Goal: Navigation & Orientation: Find specific page/section

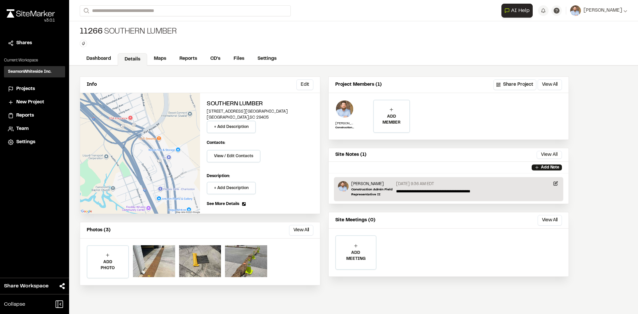
click at [24, 88] on span "Projects" at bounding box center [25, 88] width 19 height 7
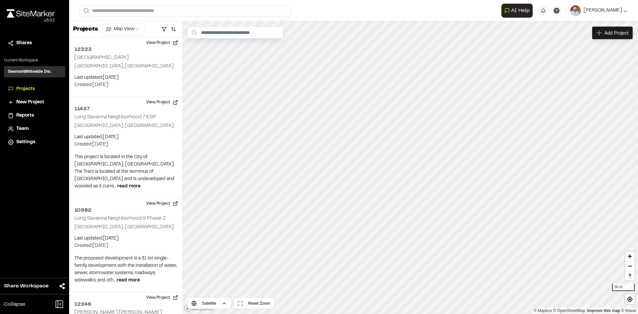
click at [31, 115] on span "Reports" at bounding box center [25, 115] width 18 height 7
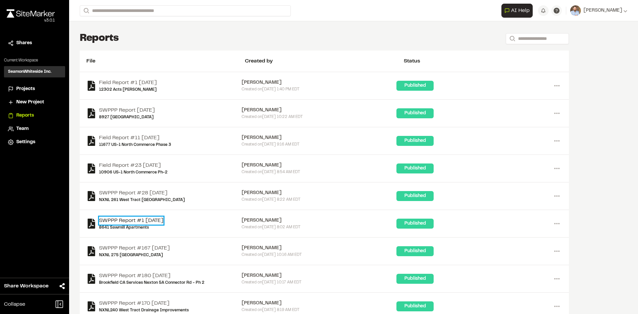
click at [137, 219] on link "SWPPP Report #1 [DATE]" at bounding box center [131, 221] width 64 height 8
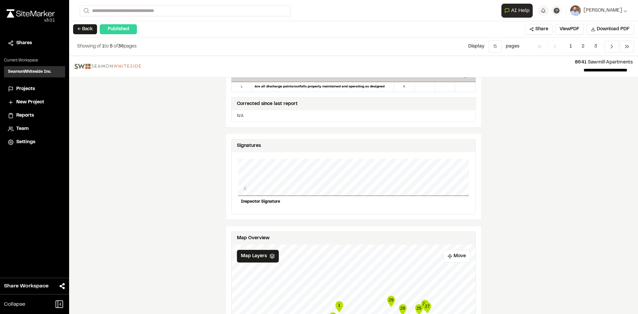
scroll to position [565, 0]
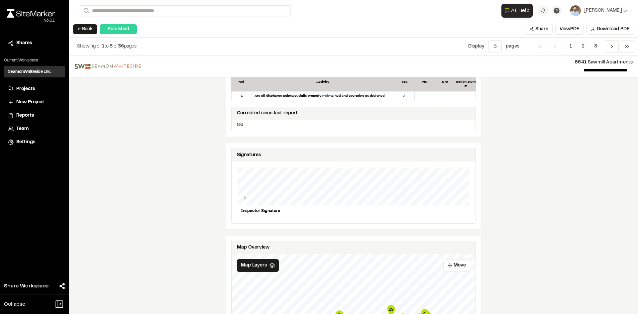
click at [29, 88] on span "Projects" at bounding box center [25, 88] width 19 height 7
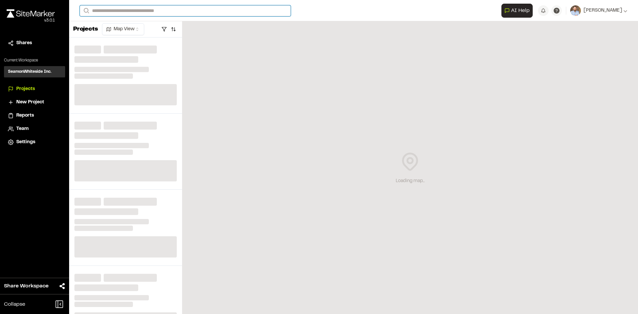
click at [107, 10] on input "Search" at bounding box center [185, 10] width 211 height 11
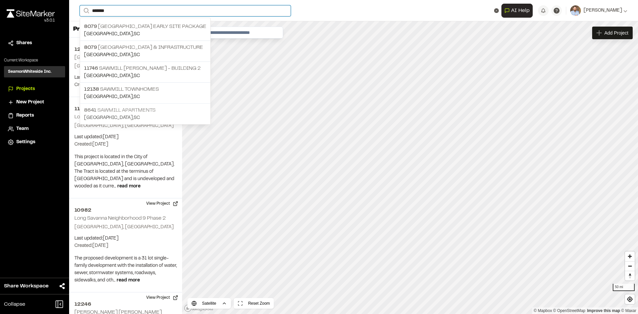
type input "*******"
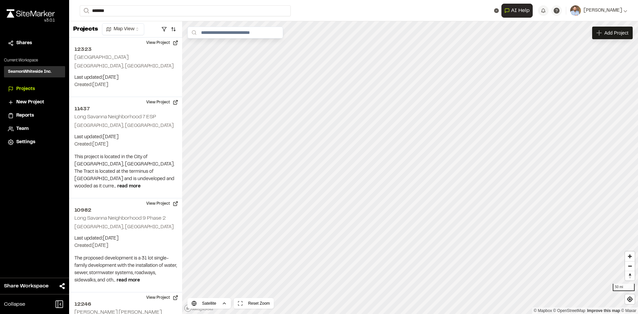
click at [140, 107] on p "8641 Sawmill Apartments" at bounding box center [145, 110] width 122 height 8
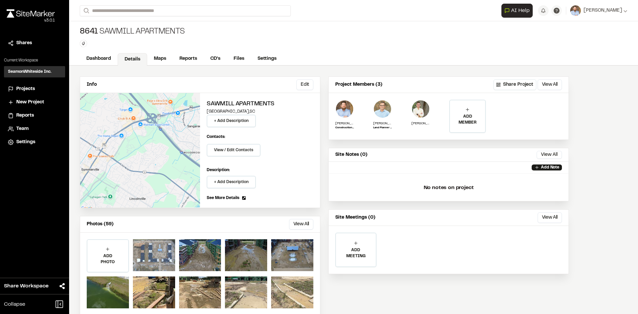
click at [158, 251] on div at bounding box center [154, 255] width 42 height 32
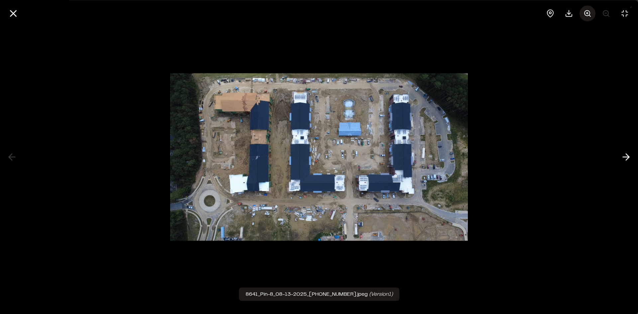
click at [590, 12] on icon at bounding box center [588, 13] width 8 height 8
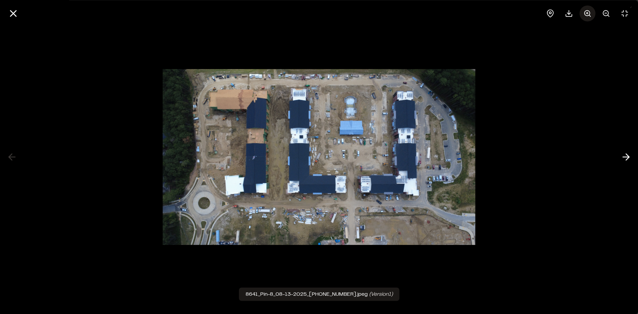
click at [590, 12] on icon at bounding box center [588, 13] width 8 height 8
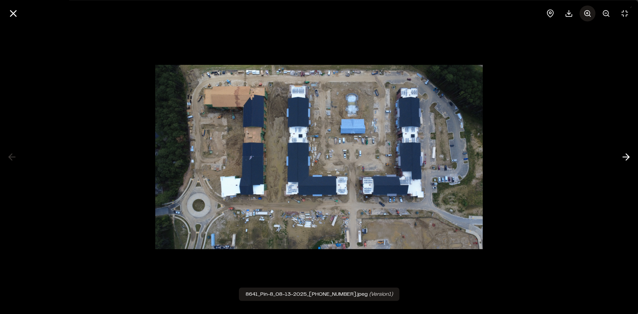
click at [590, 12] on icon at bounding box center [588, 13] width 8 height 8
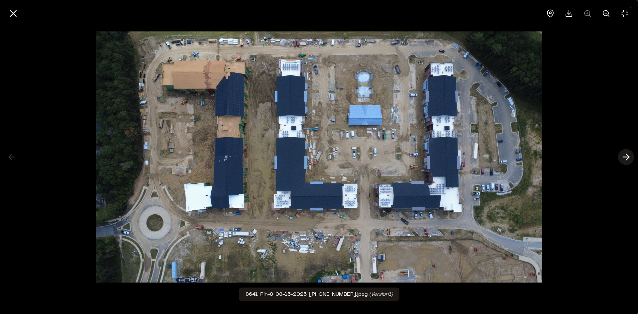
click at [625, 158] on icon at bounding box center [626, 157] width 11 height 11
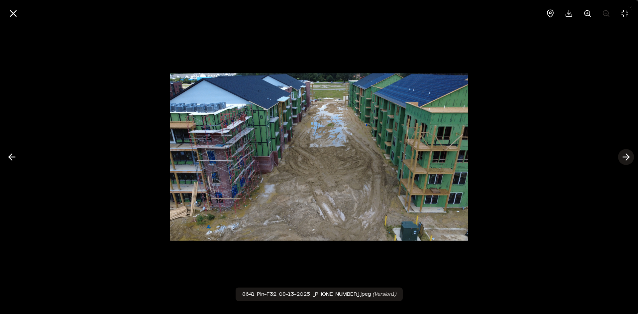
click at [622, 158] on icon at bounding box center [626, 157] width 11 height 11
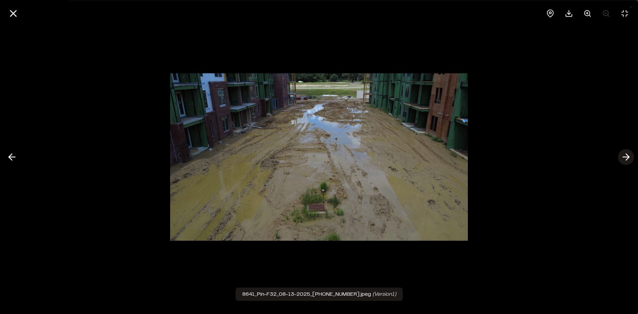
click at [622, 158] on icon at bounding box center [626, 157] width 11 height 11
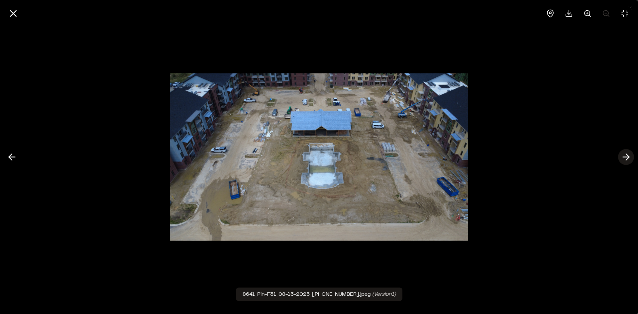
click at [622, 158] on icon at bounding box center [626, 157] width 11 height 11
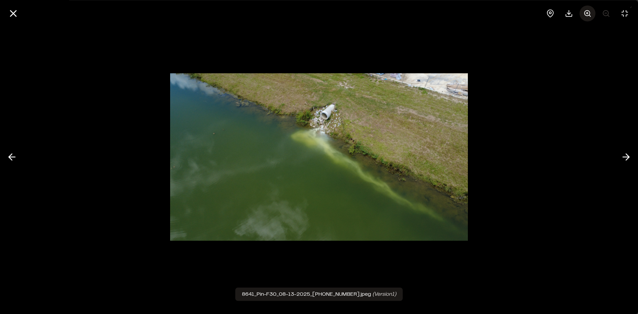
click at [587, 15] on icon at bounding box center [588, 13] width 8 height 8
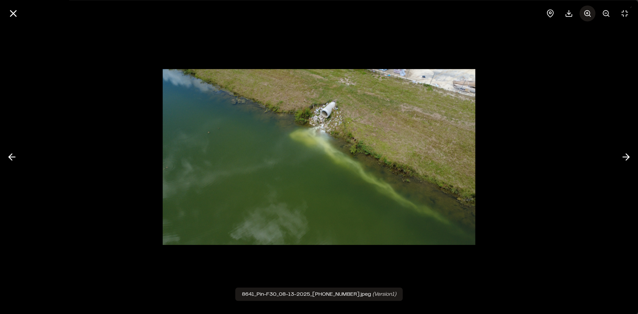
click at [587, 15] on icon at bounding box center [588, 13] width 8 height 8
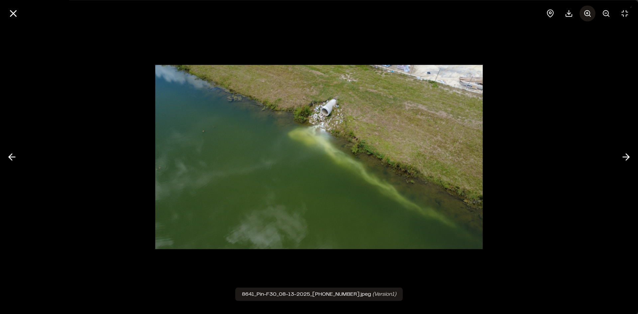
click at [587, 15] on icon at bounding box center [588, 13] width 8 height 8
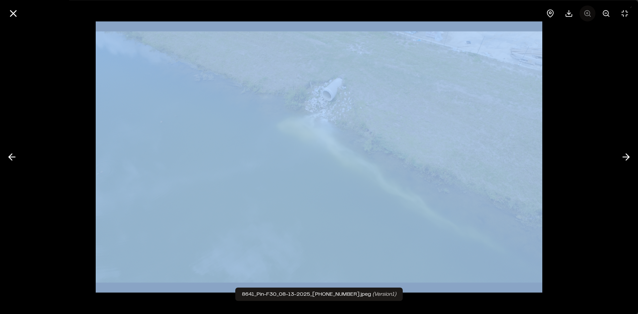
click at [587, 15] on div at bounding box center [588, 13] width 90 height 16
click at [583, 75] on div at bounding box center [319, 157] width 638 height 314
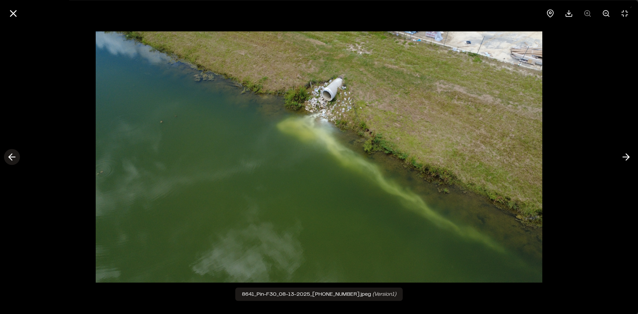
click at [9, 159] on icon at bounding box center [12, 157] width 11 height 11
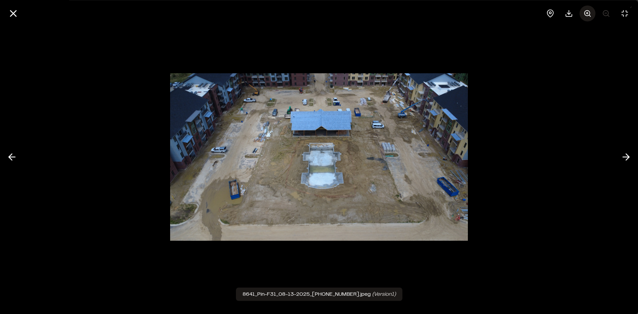
click at [587, 14] on line at bounding box center [587, 13] width 0 height 2
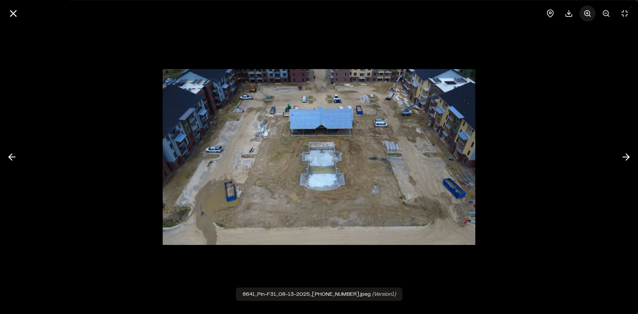
click at [587, 14] on line at bounding box center [587, 13] width 0 height 2
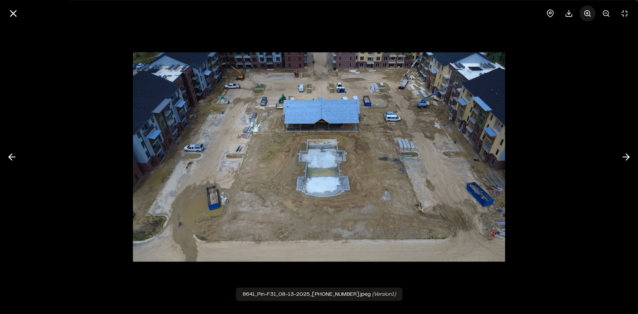
click at [587, 14] on line at bounding box center [587, 13] width 0 height 2
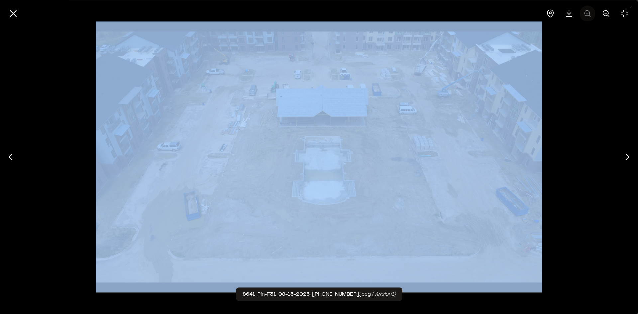
click at [588, 14] on div at bounding box center [588, 13] width 90 height 16
click at [581, 96] on div at bounding box center [319, 157] width 638 height 314
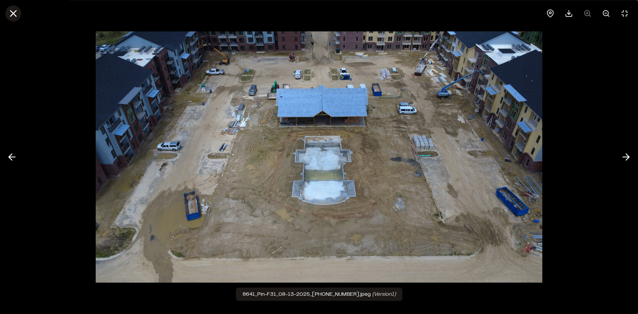
click at [15, 13] on icon at bounding box center [13, 13] width 11 height 11
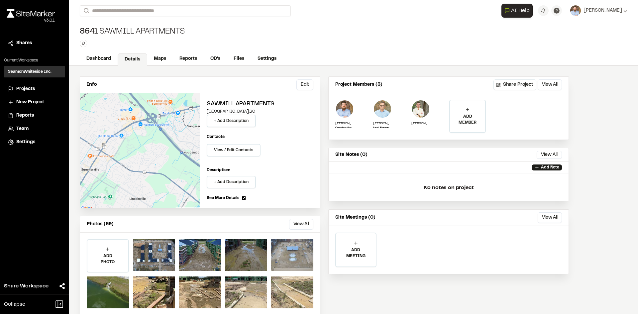
scroll to position [12, 0]
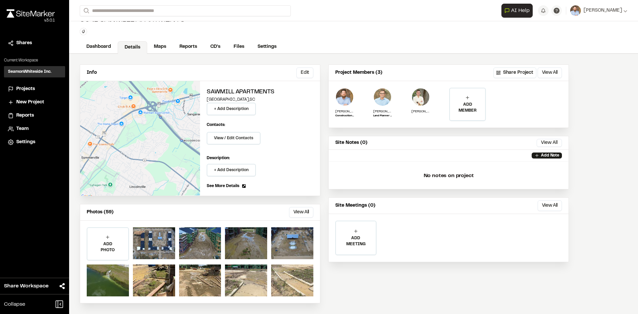
click at [25, 116] on span "Reports" at bounding box center [25, 115] width 18 height 7
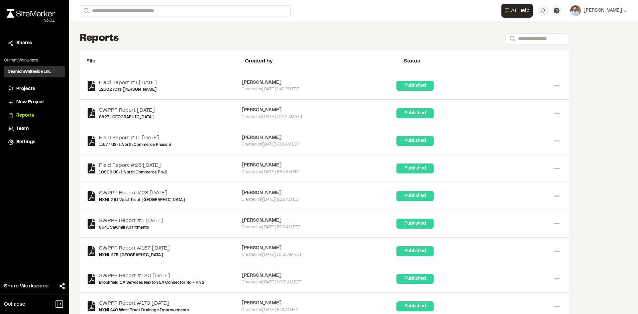
click at [29, 88] on span "Projects" at bounding box center [25, 88] width 19 height 7
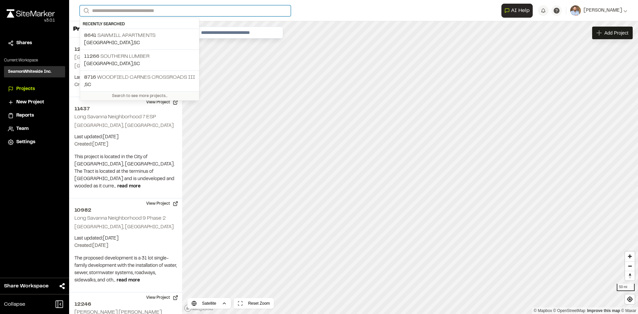
click at [124, 11] on input "Search" at bounding box center [185, 10] width 211 height 11
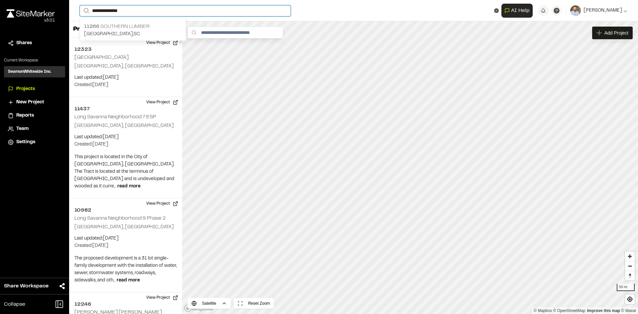
type input "**********"
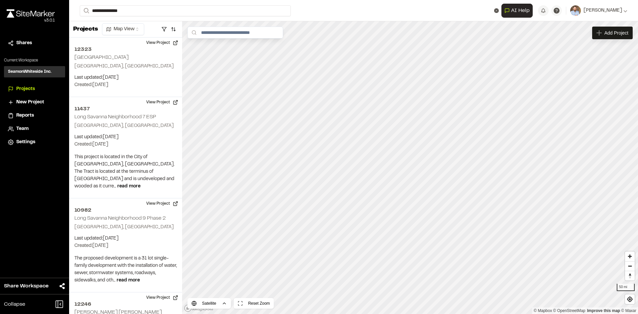
click at [144, 28] on p "11266 Southern Lumber" at bounding box center [133, 27] width 98 height 8
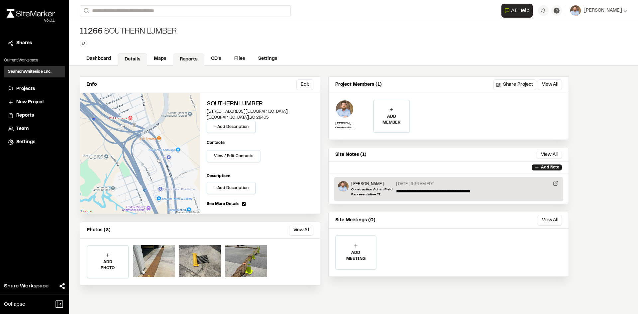
click at [183, 59] on link "Reports" at bounding box center [189, 59] width 32 height 13
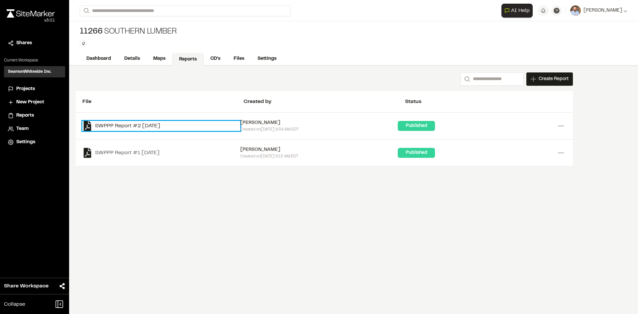
click at [152, 126] on link "SWPPP Report #2 [DATE]" at bounding box center [161, 126] width 158 height 10
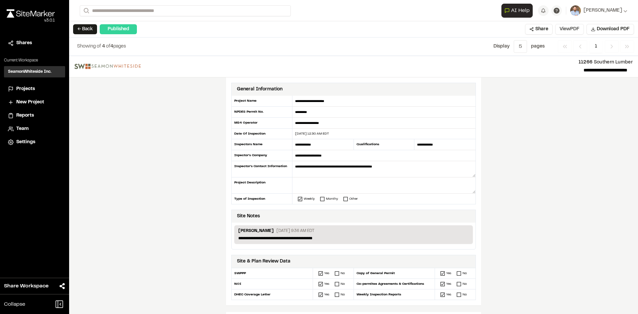
click at [576, 31] on button "View PDF" at bounding box center [569, 29] width 29 height 11
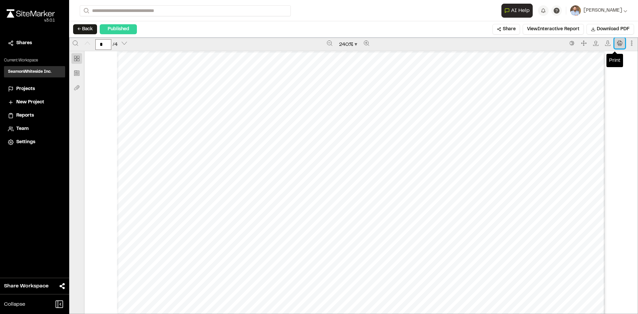
click at [617, 44] on icon "Print" at bounding box center [619, 43] width 5 height 5
click at [33, 88] on span "Projects" at bounding box center [25, 88] width 19 height 7
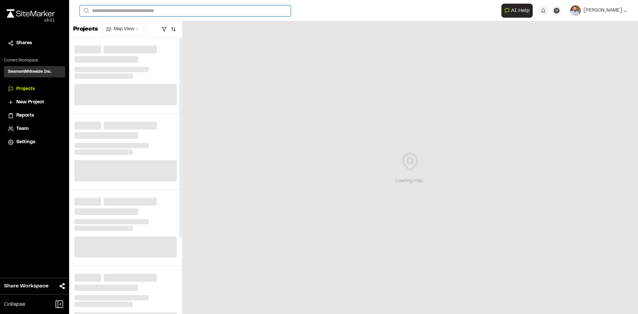
click at [109, 11] on input "Search" at bounding box center [185, 10] width 211 height 11
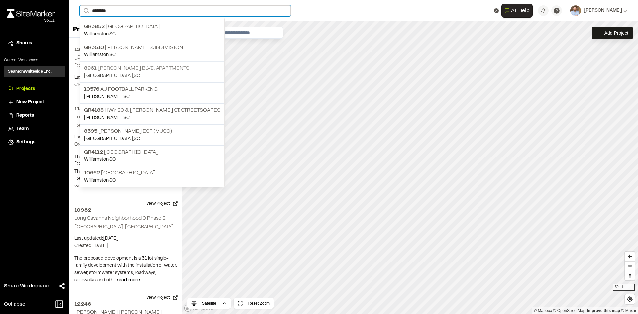
type input "*******"
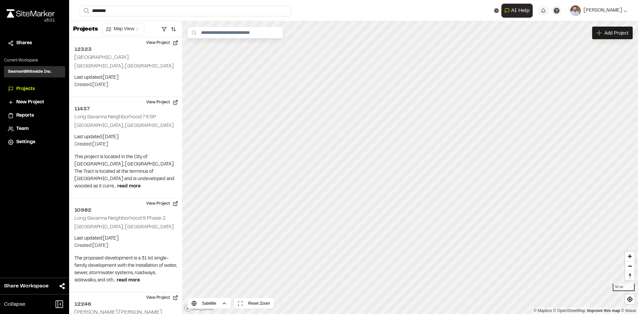
click at [134, 70] on p "[STREET_ADDRESS][PERSON_NAME] Apartments" at bounding box center [152, 68] width 136 height 8
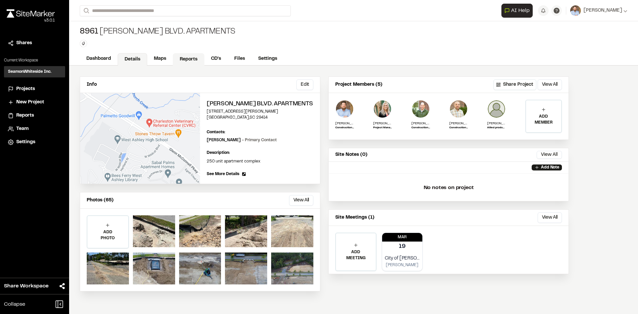
click at [192, 59] on link "Reports" at bounding box center [189, 59] width 32 height 13
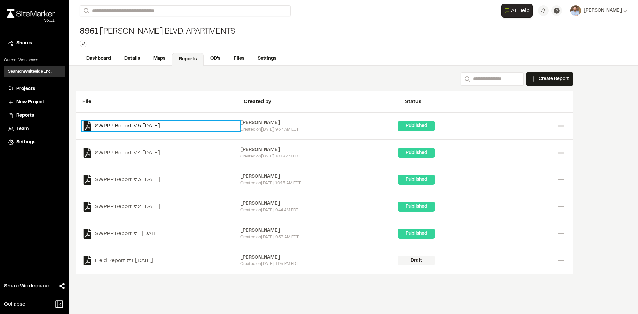
click at [154, 125] on link "SWPPP Report #5 [DATE]" at bounding box center [161, 126] width 158 height 10
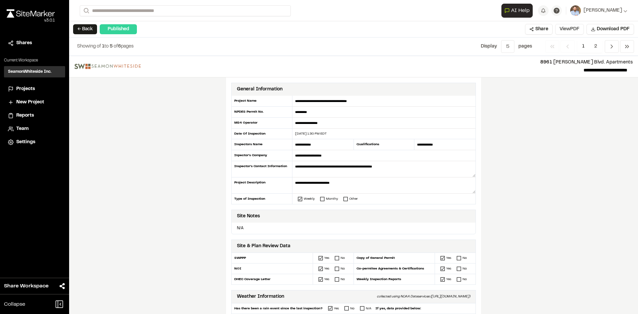
click at [567, 31] on button "View PDF" at bounding box center [569, 29] width 29 height 11
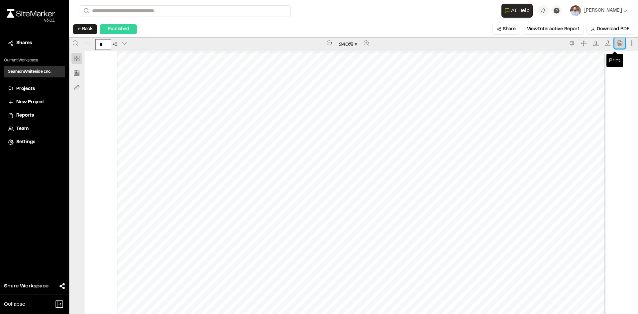
click at [618, 44] on button "Print" at bounding box center [620, 43] width 11 height 11
click at [30, 87] on span "Projects" at bounding box center [25, 88] width 19 height 7
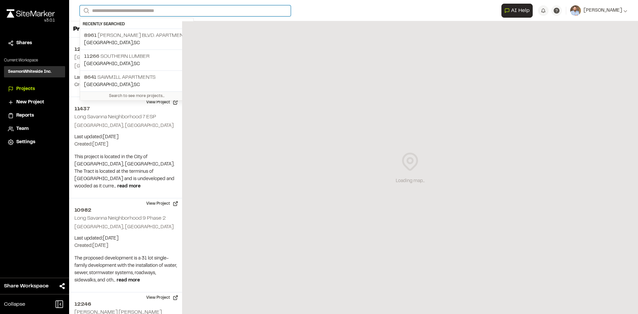
click at [110, 10] on input "Search" at bounding box center [185, 10] width 211 height 11
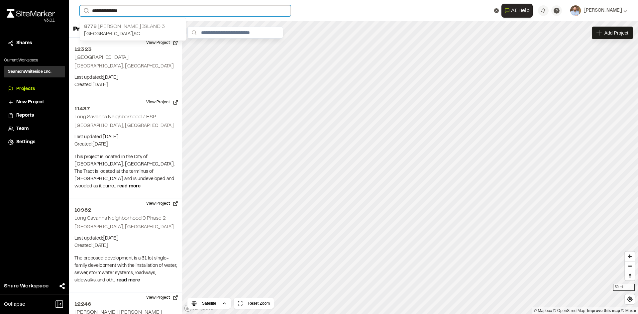
type input "**********"
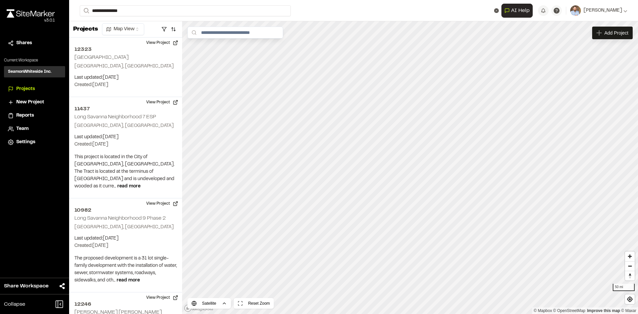
click at [141, 26] on p "8778 [PERSON_NAME][GEOGRAPHIC_DATA] 3" at bounding box center [133, 27] width 98 height 8
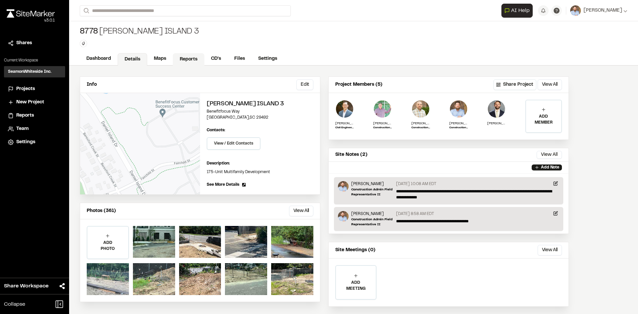
click at [191, 60] on link "Reports" at bounding box center [189, 59] width 32 height 13
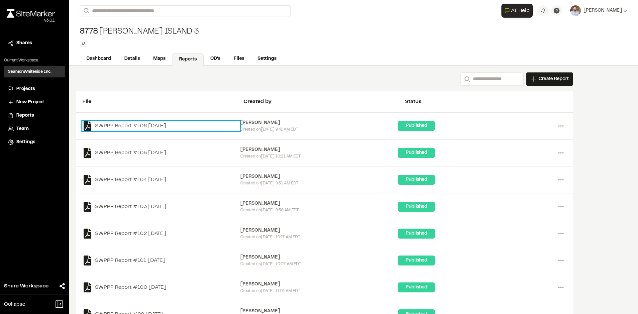
click at [172, 125] on link "SWPPP Report #106 [DATE]" at bounding box center [161, 126] width 158 height 10
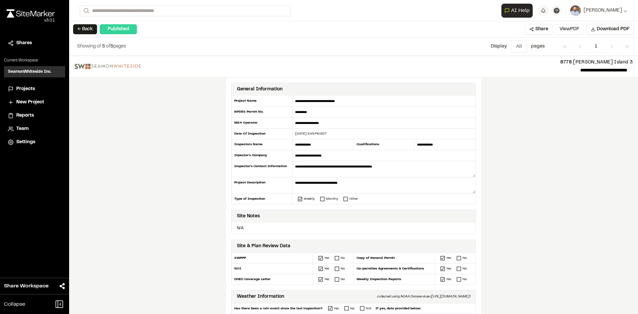
click at [574, 31] on button "View PDF" at bounding box center [569, 29] width 29 height 11
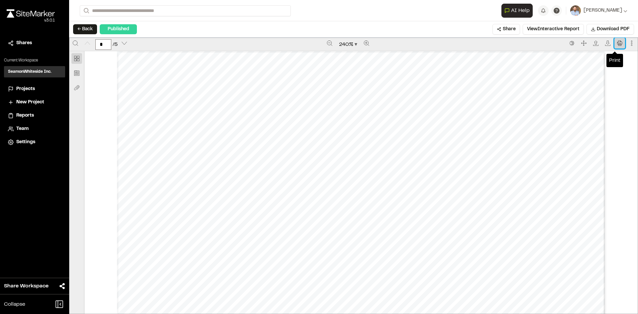
click at [617, 44] on icon "Print" at bounding box center [619, 43] width 5 height 5
click at [29, 88] on span "Projects" at bounding box center [25, 88] width 19 height 7
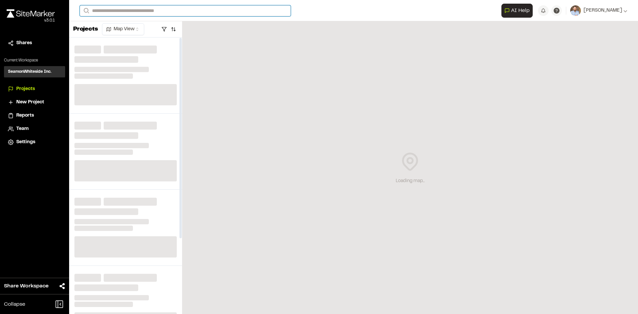
click at [109, 10] on input "Search" at bounding box center [185, 10] width 211 height 11
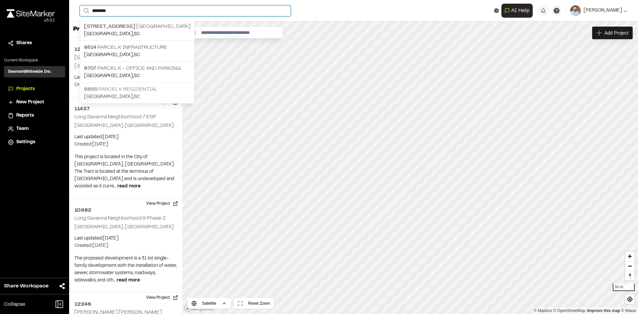
type input "********"
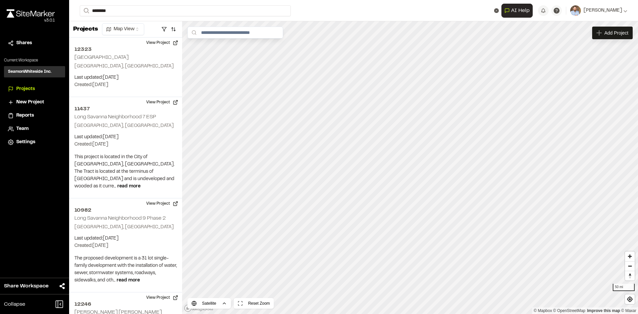
click at [137, 92] on p "8895 Parcel K Residential" at bounding box center [137, 89] width 106 height 8
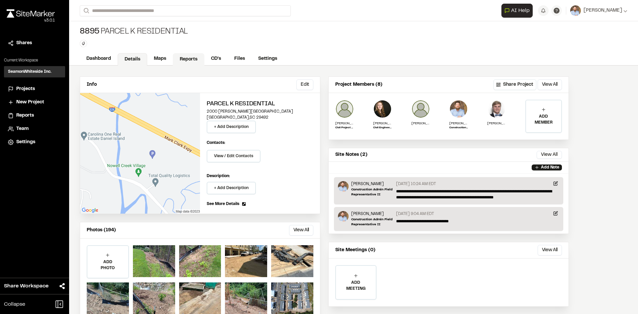
click at [186, 58] on link "Reports" at bounding box center [189, 59] width 32 height 13
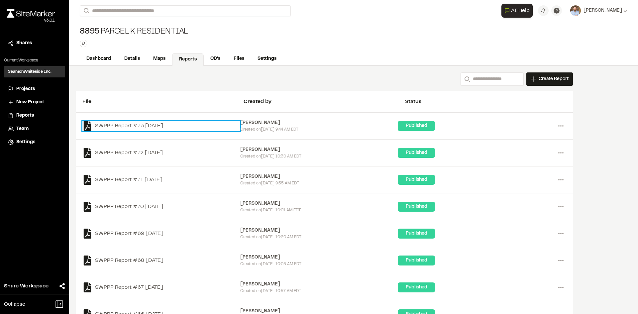
click at [162, 125] on link "SWPPP Report #73 [DATE]" at bounding box center [161, 126] width 158 height 10
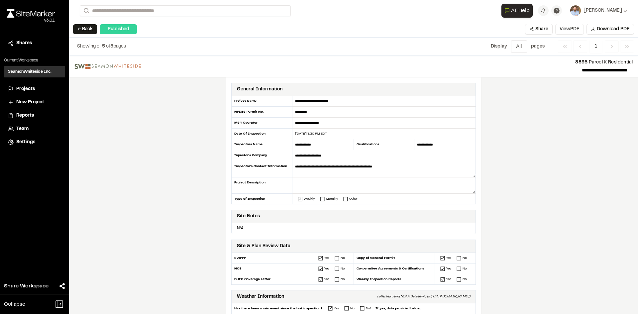
click at [571, 30] on button "View PDF" at bounding box center [569, 29] width 29 height 11
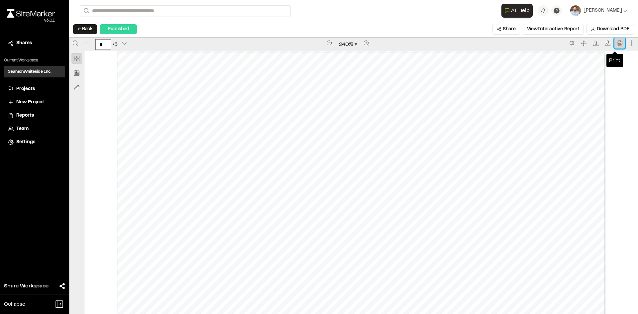
click at [617, 45] on icon "Print" at bounding box center [619, 43] width 5 height 5
click at [30, 89] on span "Projects" at bounding box center [25, 88] width 19 height 7
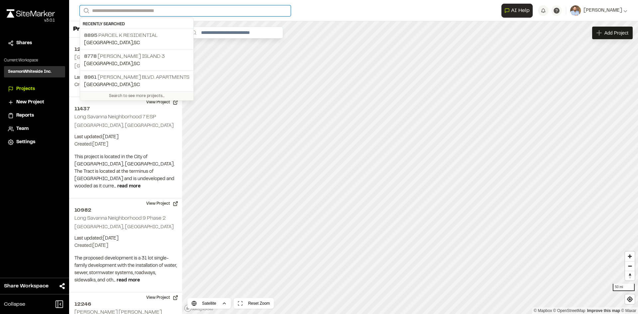
click at [109, 11] on input "Search" at bounding box center [185, 10] width 211 height 11
type input "**********"
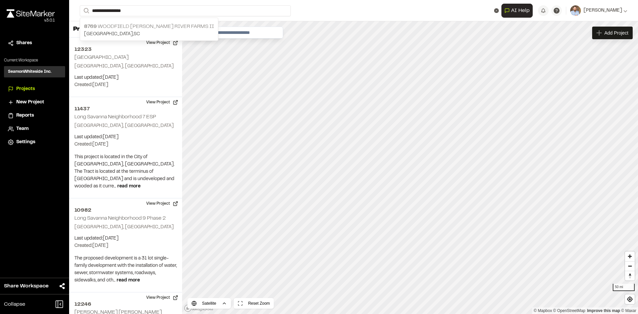
click at [158, 25] on p "8769 [GEOGRAPHIC_DATA][PERSON_NAME] II" at bounding box center [149, 27] width 130 height 8
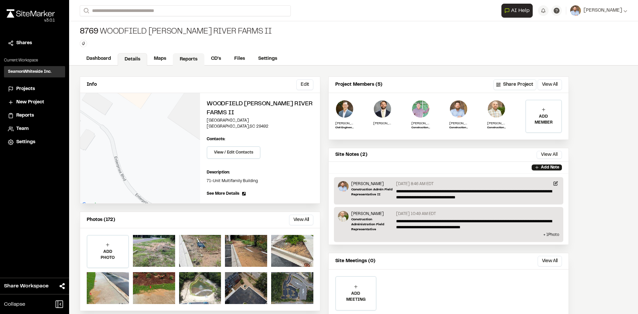
click at [192, 55] on link "Reports" at bounding box center [189, 59] width 32 height 13
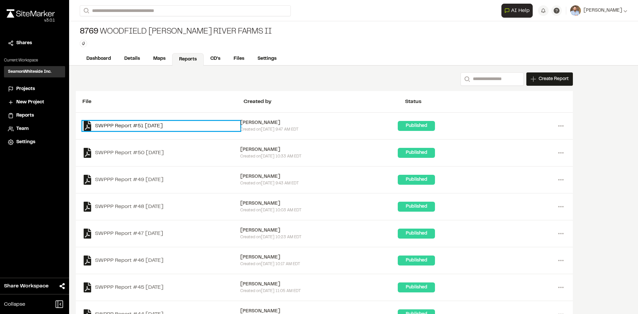
click at [169, 125] on link "SWPPP Report #51 [DATE]" at bounding box center [161, 126] width 158 height 10
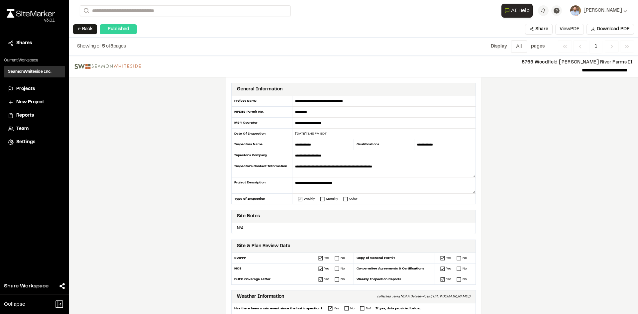
click at [577, 31] on button "View PDF" at bounding box center [569, 29] width 29 height 11
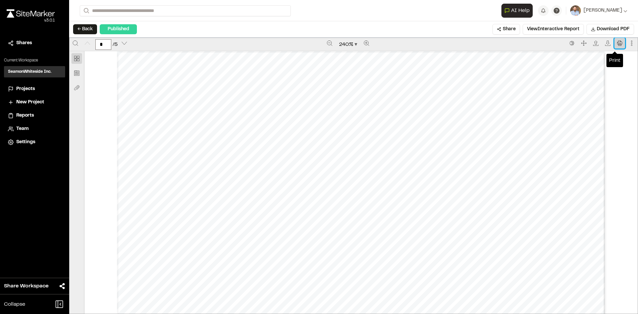
click at [617, 42] on icon "Print" at bounding box center [619, 43] width 5 height 5
click at [27, 88] on span "Projects" at bounding box center [25, 88] width 19 height 7
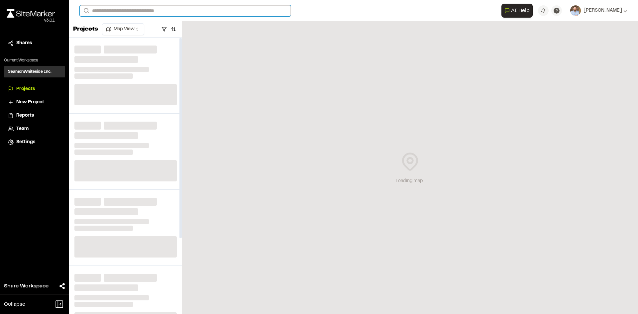
click at [109, 9] on input "Search" at bounding box center [185, 10] width 211 height 11
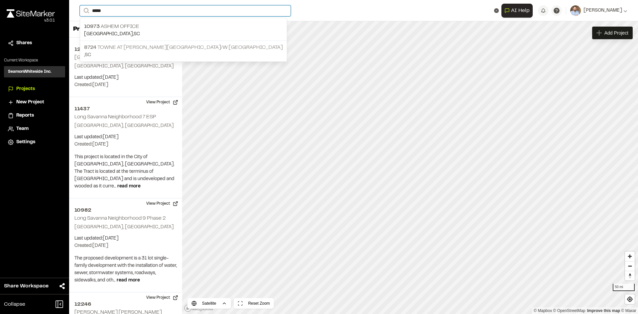
type input "*****"
click at [158, 52] on p ", [GEOGRAPHIC_DATA]" at bounding box center [183, 55] width 199 height 7
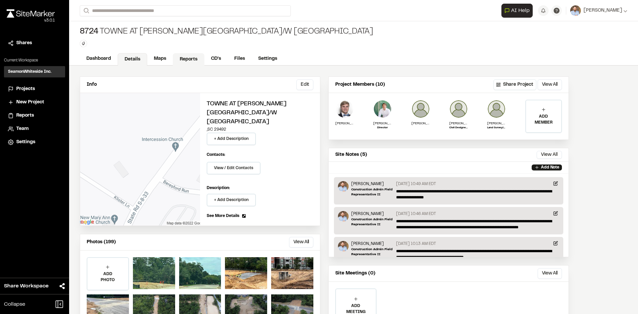
click at [194, 61] on link "Reports" at bounding box center [189, 59] width 32 height 13
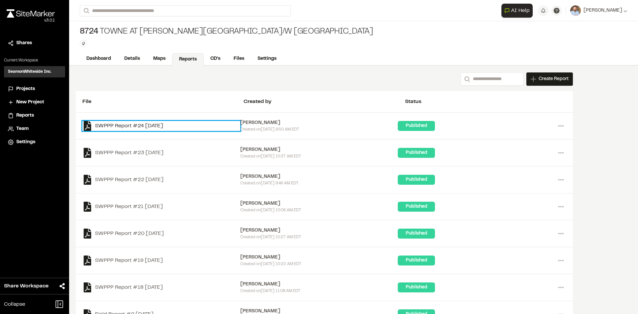
click at [160, 125] on link "SWPPP Report #24 [DATE]" at bounding box center [161, 126] width 158 height 10
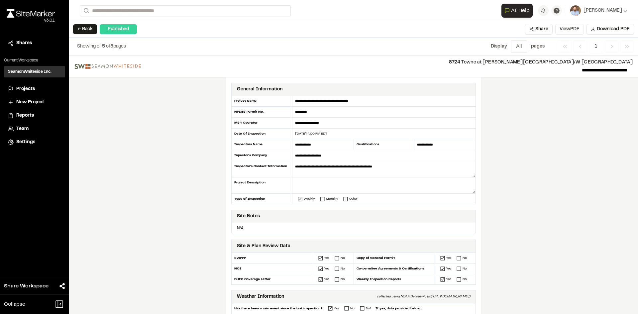
click at [576, 32] on button "View PDF" at bounding box center [569, 29] width 29 height 11
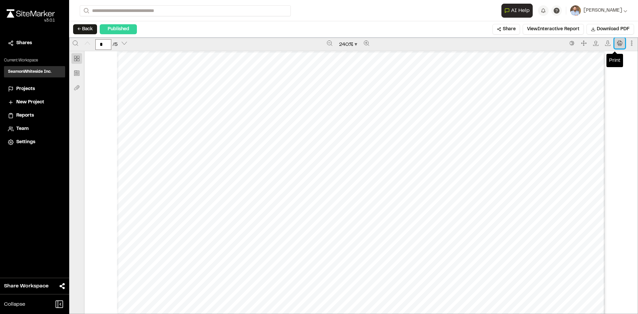
click at [617, 42] on icon "Print" at bounding box center [619, 43] width 5 height 5
click at [30, 89] on span "Projects" at bounding box center [25, 88] width 19 height 7
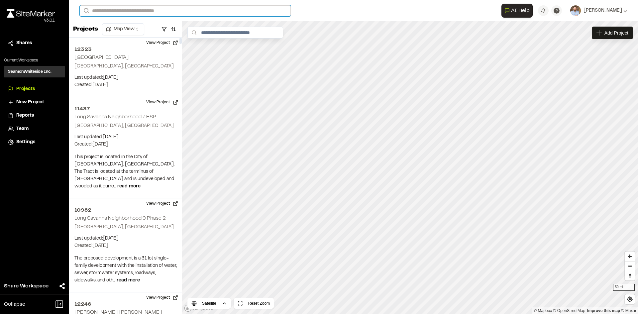
click at [128, 11] on input "Search" at bounding box center [185, 10] width 211 height 11
type input "****"
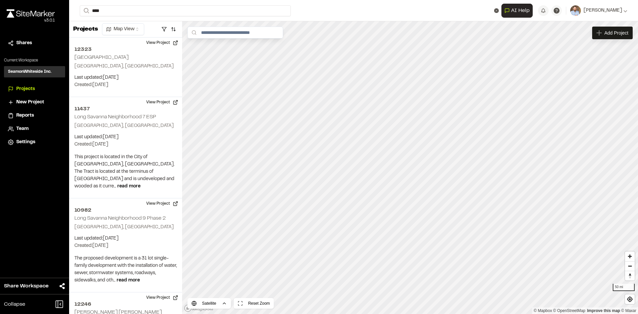
click at [139, 28] on p "[STREET_ADDRESS]" at bounding box center [133, 27] width 98 height 8
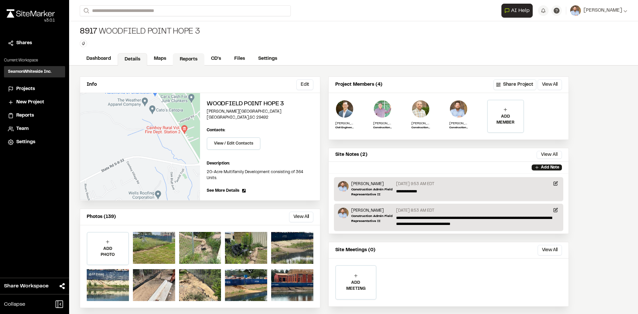
click at [193, 57] on link "Reports" at bounding box center [189, 59] width 32 height 13
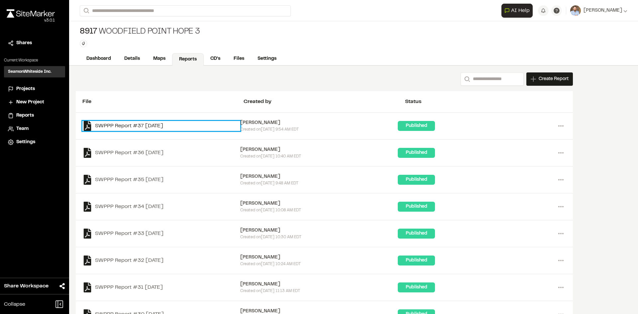
click at [157, 127] on link "SWPPP Report #37 [DATE]" at bounding box center [161, 126] width 158 height 10
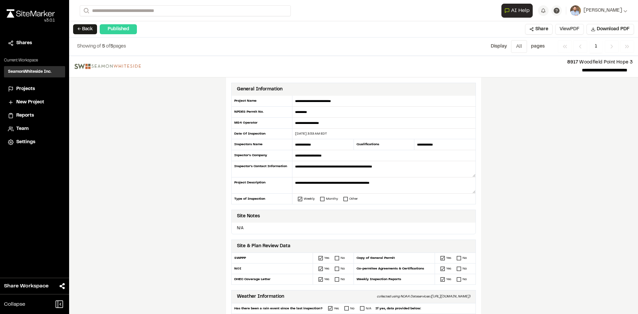
click at [574, 32] on button "View PDF" at bounding box center [569, 29] width 29 height 11
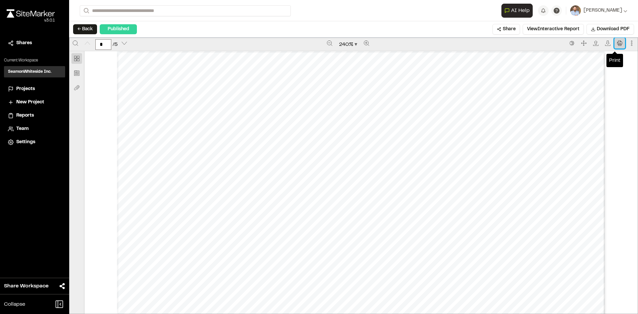
click at [617, 43] on icon "Print" at bounding box center [619, 43] width 5 height 5
click at [27, 89] on span "Projects" at bounding box center [25, 88] width 19 height 7
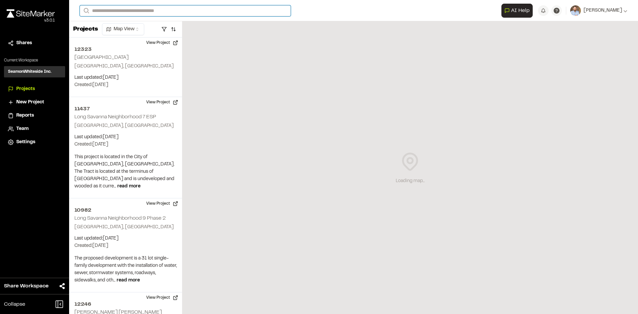
click at [132, 9] on input "Search" at bounding box center [185, 10] width 211 height 11
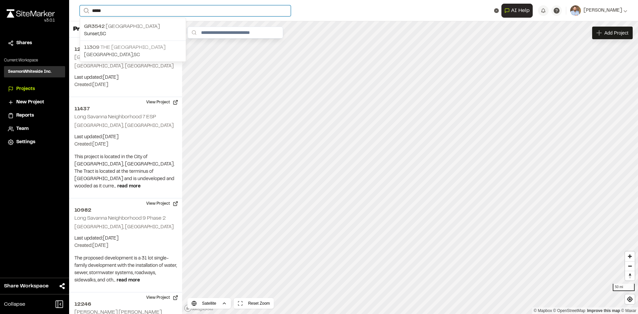
type input "*****"
click at [123, 50] on p "11309 The [GEOGRAPHIC_DATA]" at bounding box center [133, 48] width 98 height 8
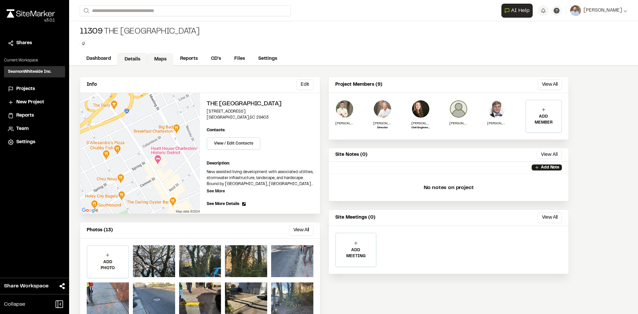
click at [161, 59] on link "Maps" at bounding box center [160, 59] width 26 height 13
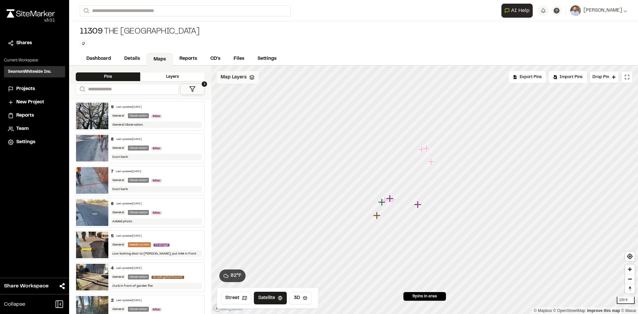
click at [242, 81] on span "Map Layers" at bounding box center [234, 77] width 26 height 7
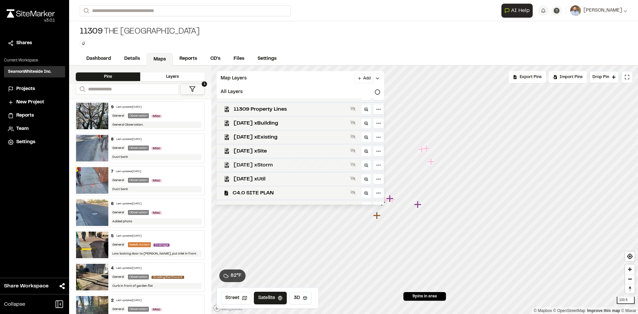
scroll to position [75, 0]
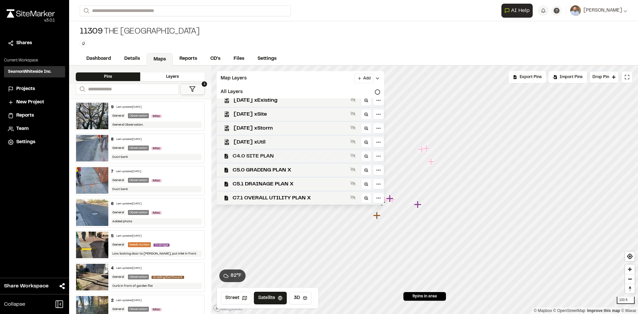
click at [286, 158] on span "C4.0 SITE PLAN" at bounding box center [290, 156] width 115 height 8
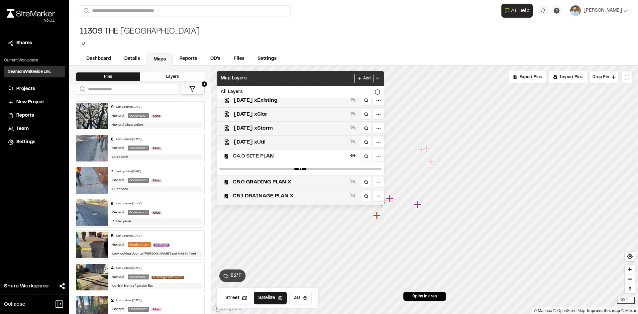
click at [380, 79] on icon at bounding box center [377, 78] width 5 height 5
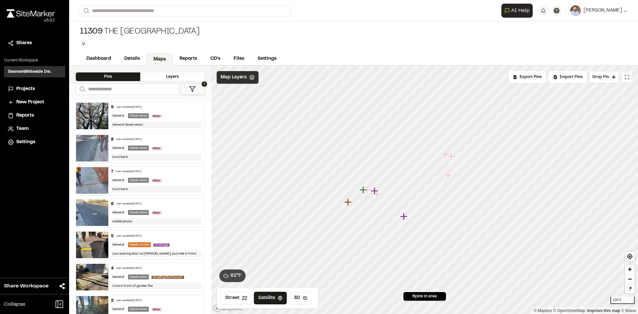
click at [625, 79] on icon at bounding box center [625, 78] width 1 height 1
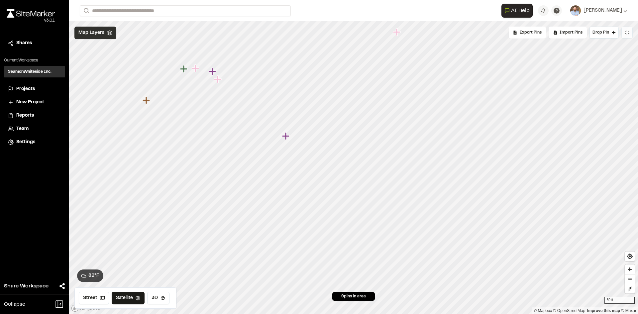
click at [102, 32] on span "Map Layers" at bounding box center [91, 32] width 26 height 7
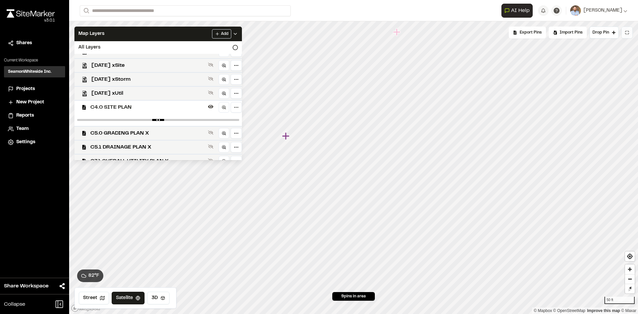
scroll to position [87, 0]
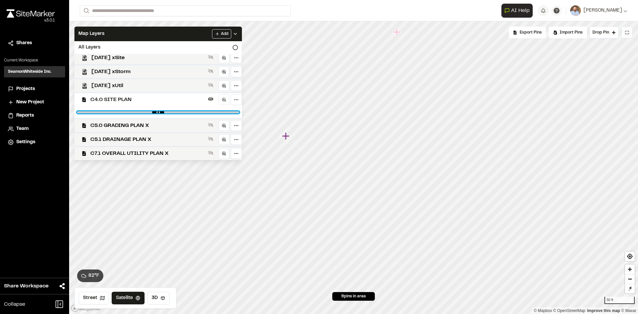
type input "*"
drag, startPoint x: 248, startPoint y: 111, endPoint x: 256, endPoint y: 112, distance: 8.6
click at [239, 112] on input "range" at bounding box center [158, 112] width 162 height 2
click at [238, 34] on icon at bounding box center [235, 33] width 5 height 5
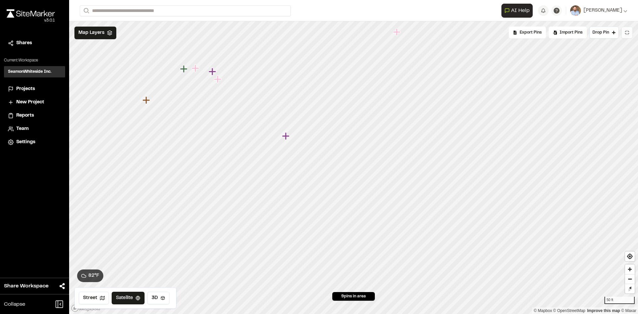
scroll to position [0, 0]
click at [104, 35] on div "Map Layers" at bounding box center [95, 33] width 42 height 13
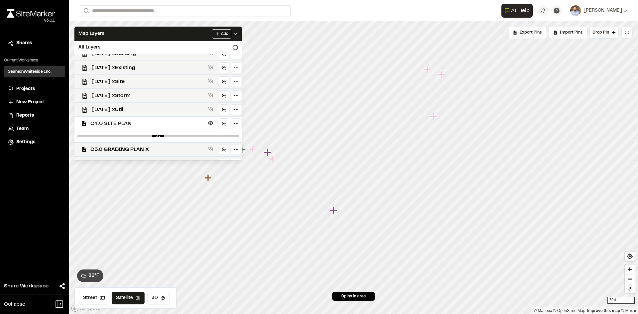
scroll to position [87, 0]
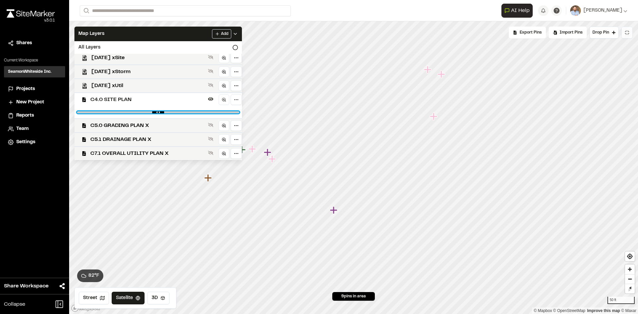
drag, startPoint x: 248, startPoint y: 112, endPoint x: 91, endPoint y: 110, distance: 156.6
type input "****"
click at [91, 111] on input "range" at bounding box center [158, 112] width 162 height 2
click at [238, 33] on icon at bounding box center [235, 33] width 5 height 5
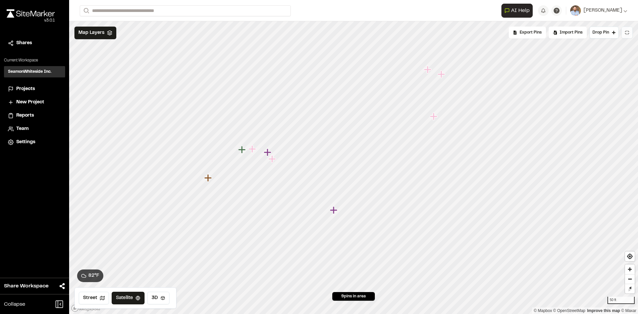
scroll to position [0, 0]
click at [628, 33] on icon at bounding box center [627, 32] width 5 height 5
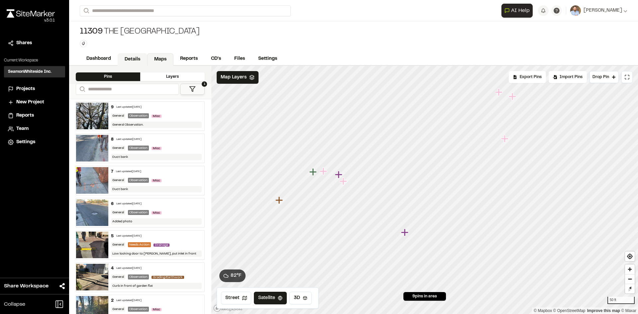
click at [127, 57] on link "Details" at bounding box center [133, 59] width 30 height 13
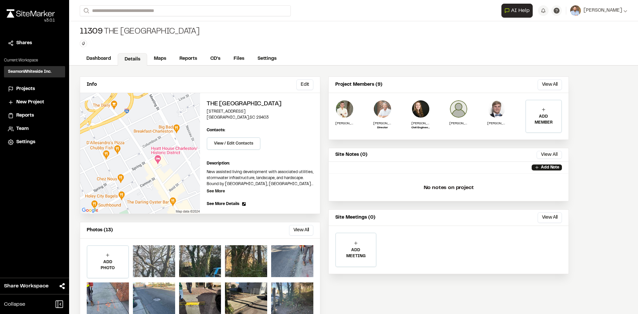
click at [164, 265] on div at bounding box center [154, 261] width 42 height 32
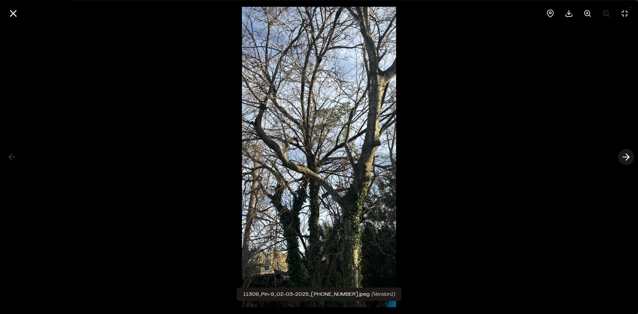
click at [628, 159] on polyline at bounding box center [627, 157] width 3 height 6
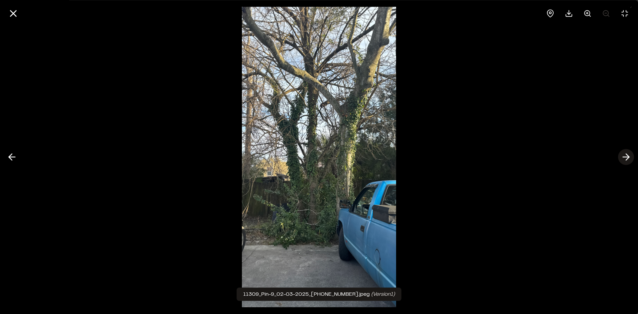
click at [628, 158] on polyline at bounding box center [627, 157] width 3 height 6
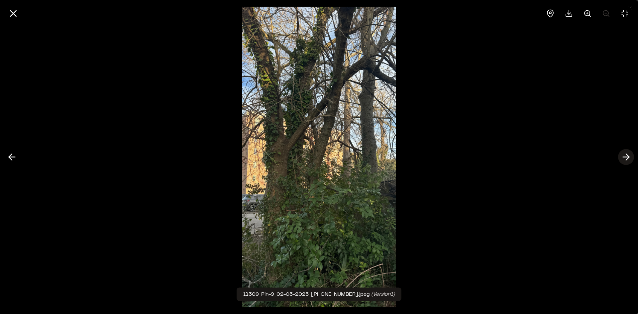
click at [628, 158] on polyline at bounding box center [627, 157] width 3 height 6
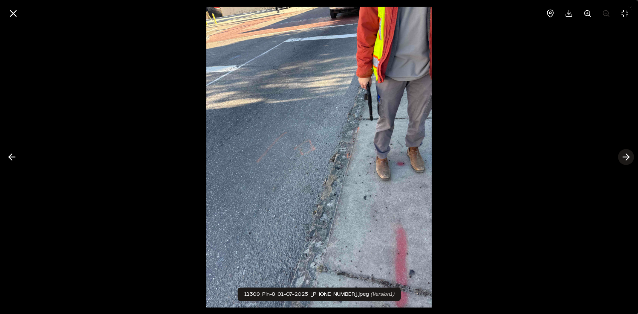
click at [628, 158] on icon at bounding box center [626, 157] width 11 height 11
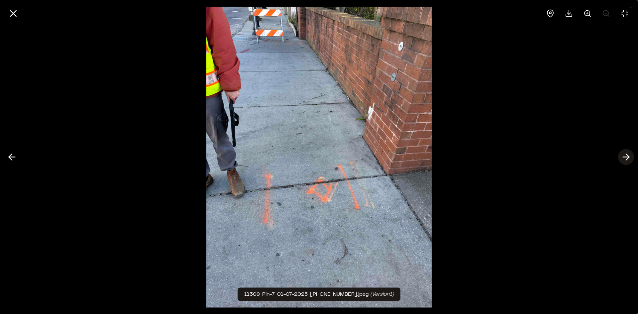
click at [630, 158] on icon at bounding box center [626, 157] width 11 height 11
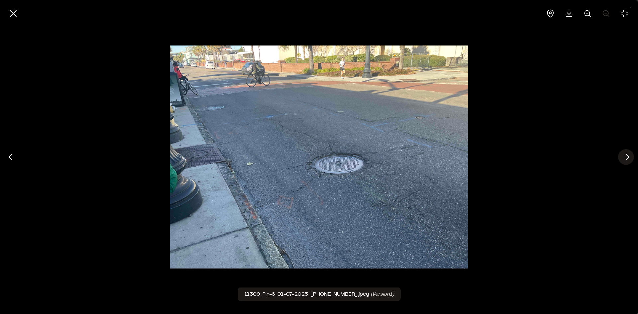
click at [624, 158] on icon at bounding box center [626, 157] width 11 height 11
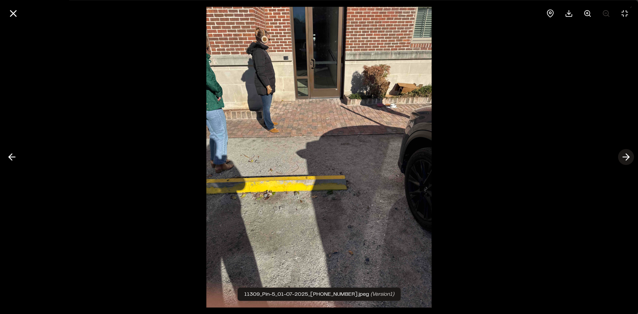
click at [625, 158] on icon at bounding box center [626, 157] width 11 height 11
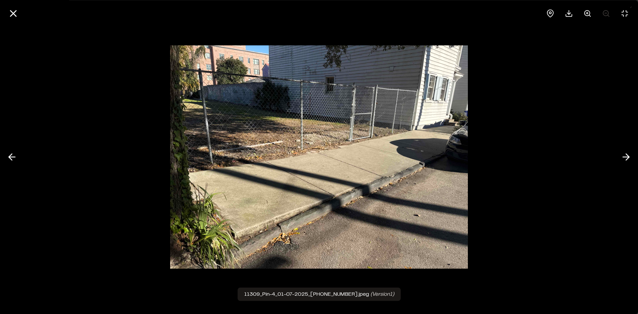
click at [625, 158] on icon at bounding box center [626, 157] width 11 height 11
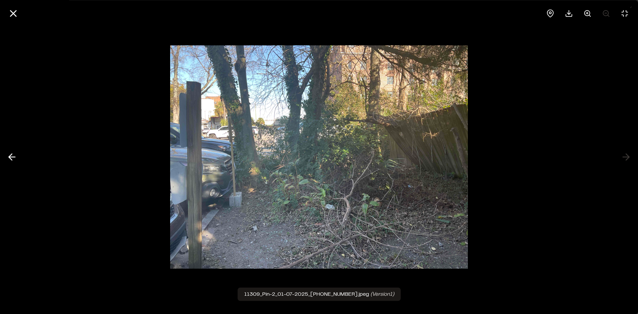
click at [625, 158] on div at bounding box center [319, 157] width 638 height 314
click at [15, 14] on icon at bounding box center [13, 13] width 11 height 11
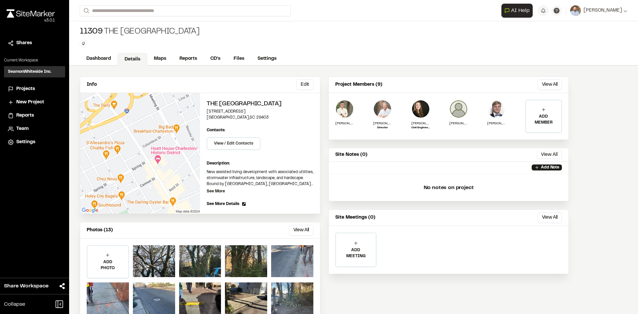
click at [33, 89] on span "Projects" at bounding box center [25, 88] width 19 height 7
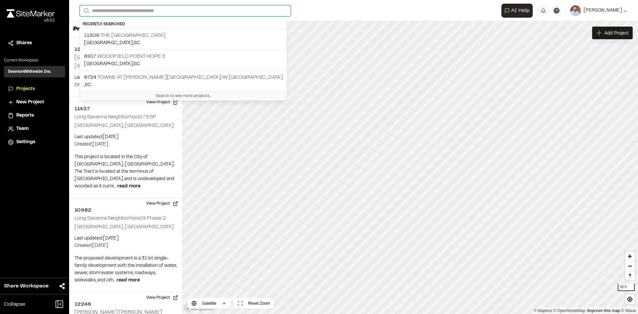
click at [149, 10] on input "Search" at bounding box center [185, 10] width 211 height 11
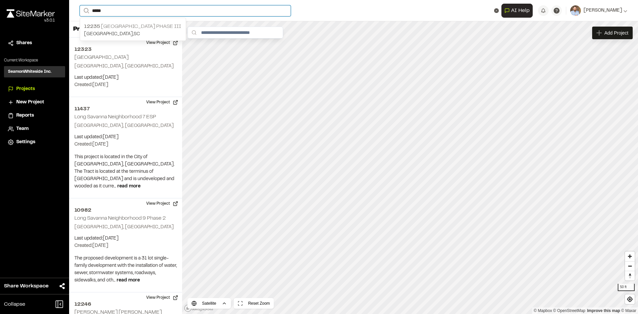
type input "*****"
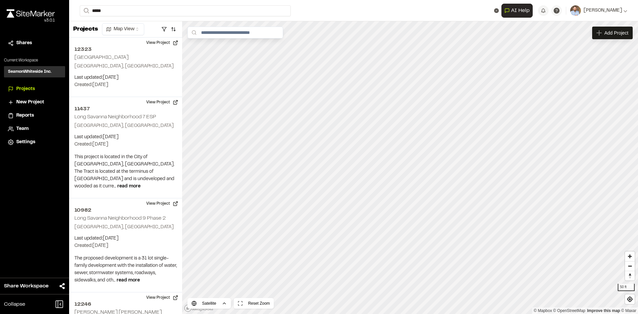
click at [140, 26] on p "[STREET_ADDRESS]" at bounding box center [133, 27] width 98 height 8
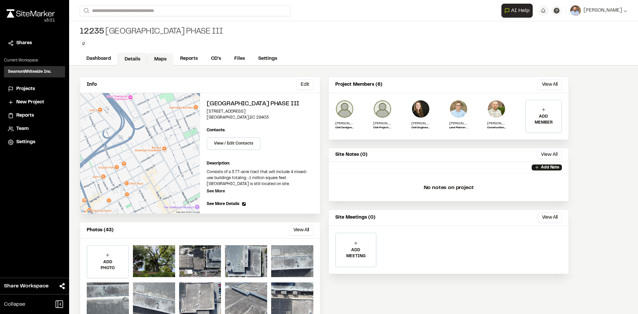
click at [162, 56] on link "Maps" at bounding box center [160, 59] width 26 height 13
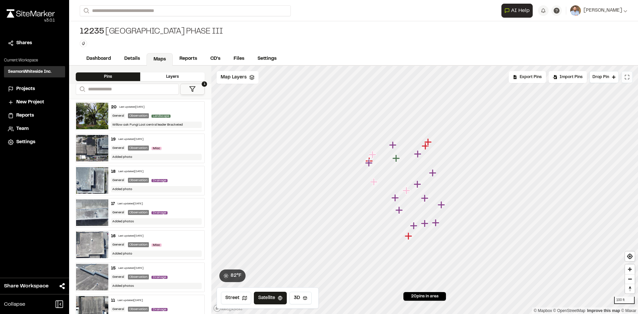
click at [627, 77] on icon at bounding box center [627, 76] width 5 height 5
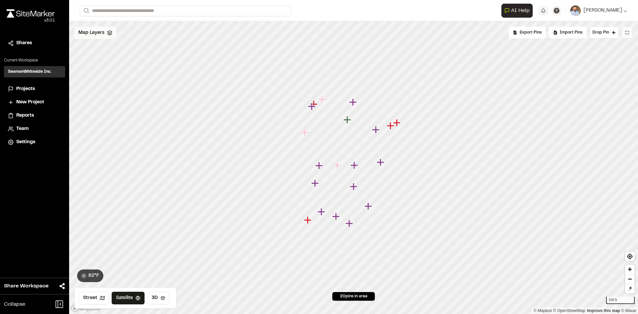
click at [98, 34] on span "Map Layers" at bounding box center [91, 32] width 26 height 7
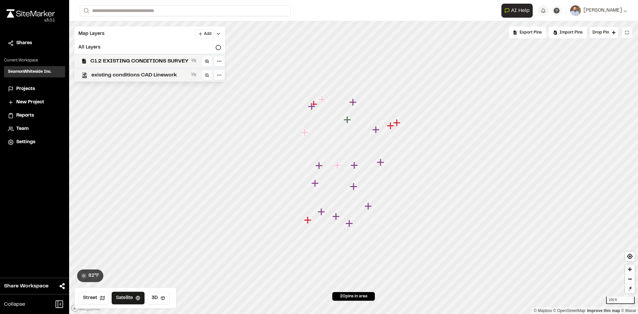
click at [133, 75] on span "existing conditions CAD Linework" at bounding box center [139, 75] width 97 height 8
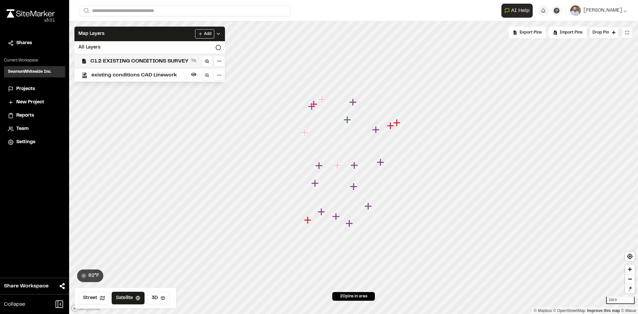
click at [133, 75] on span "existing conditions CAD Linework" at bounding box center [139, 75] width 97 height 8
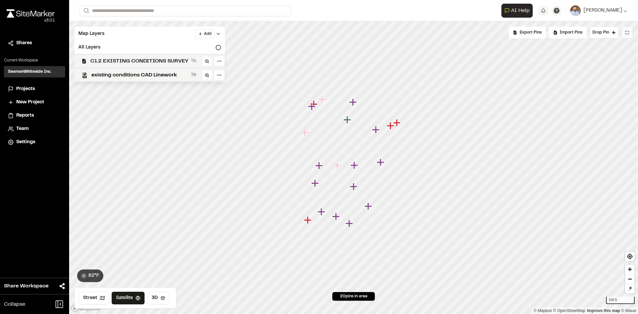
click at [137, 59] on span "C1.2 EXISTING CONDITIONS SURVEY" at bounding box center [139, 61] width 98 height 8
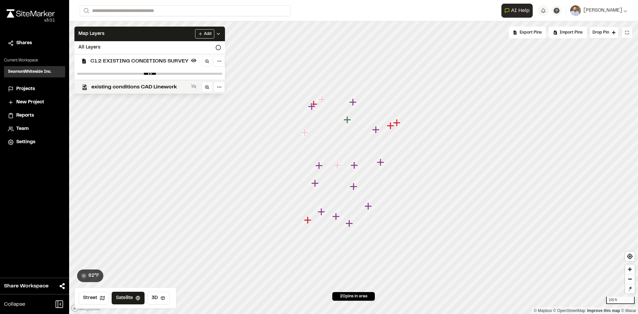
click at [137, 59] on span "C1.2 EXISTING CONDITIONS SURVEY" at bounding box center [139, 61] width 98 height 8
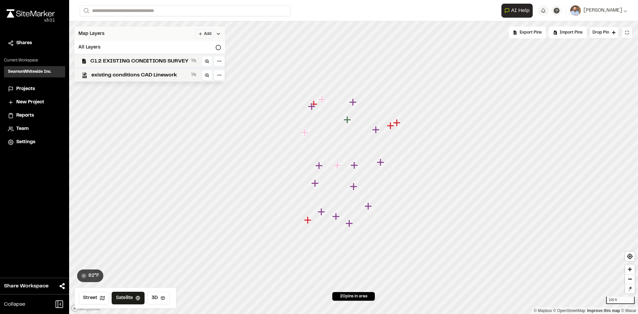
click at [217, 32] on icon at bounding box center [218, 33] width 5 height 5
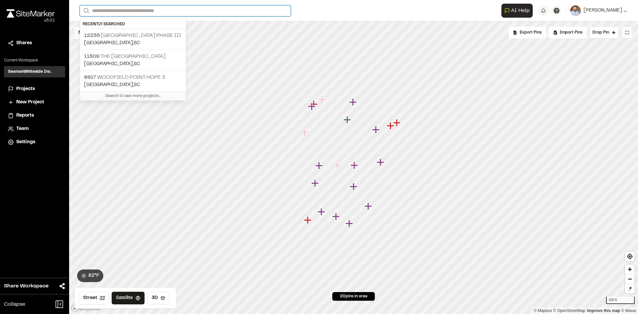
click at [121, 11] on input "Search" at bounding box center [185, 10] width 211 height 11
